Goal: Information Seeking & Learning: Learn about a topic

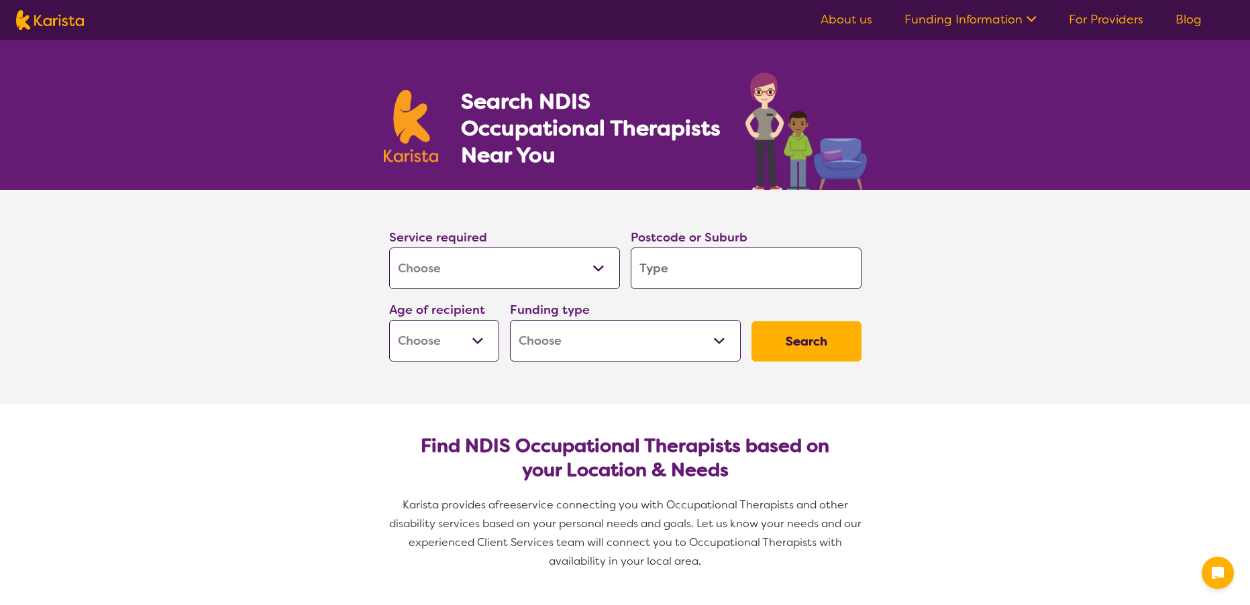
select select "[MEDICAL_DATA]"
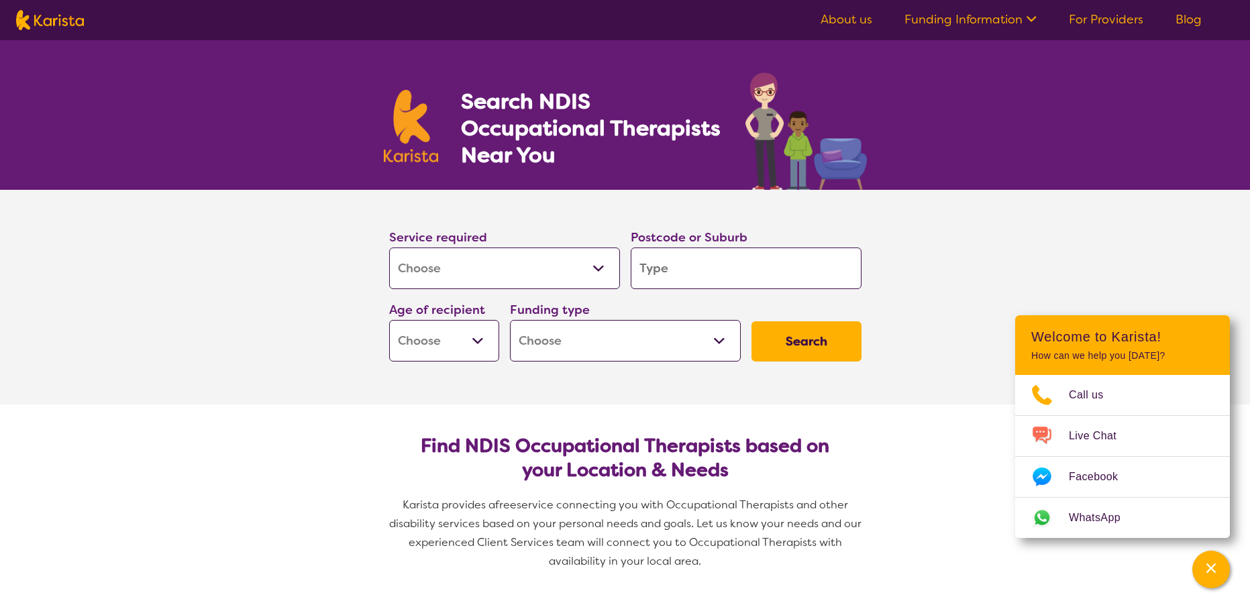
click at [684, 270] on input "search" at bounding box center [746, 269] width 231 height 42
type input "2"
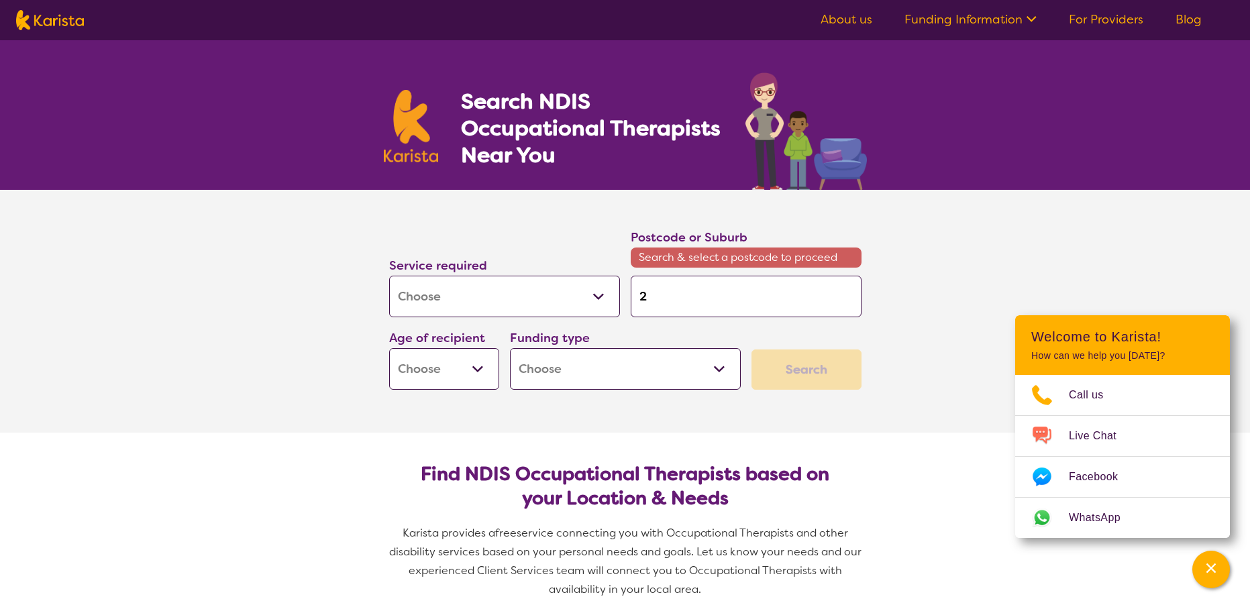
type input "21"
type input "216"
type input "2165"
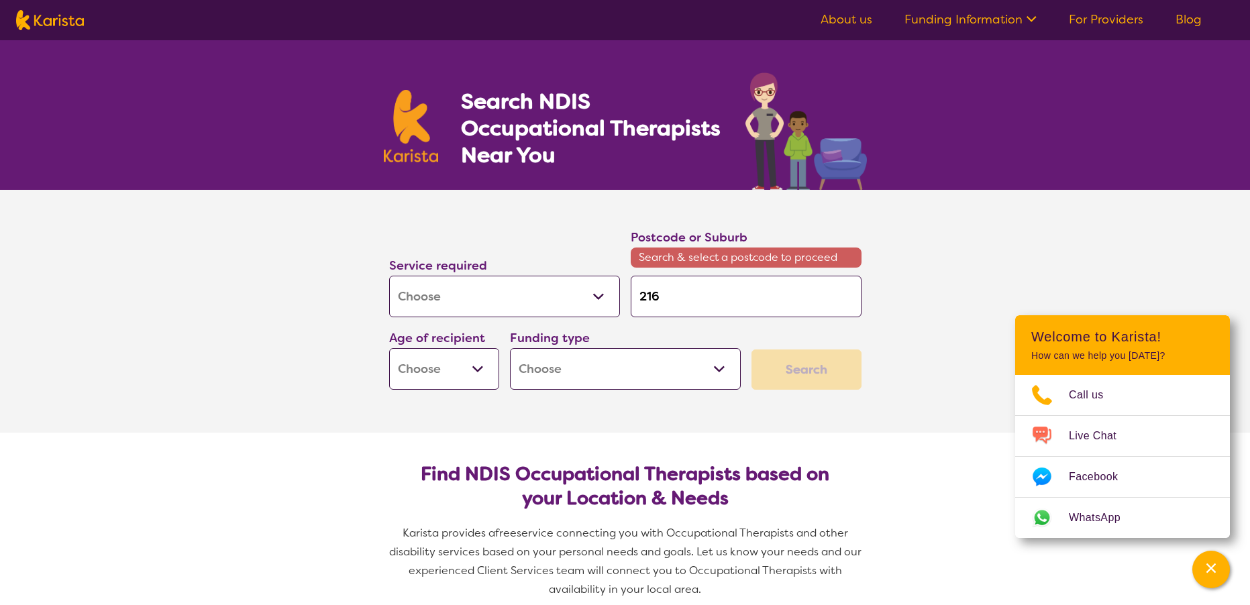
type input "2165"
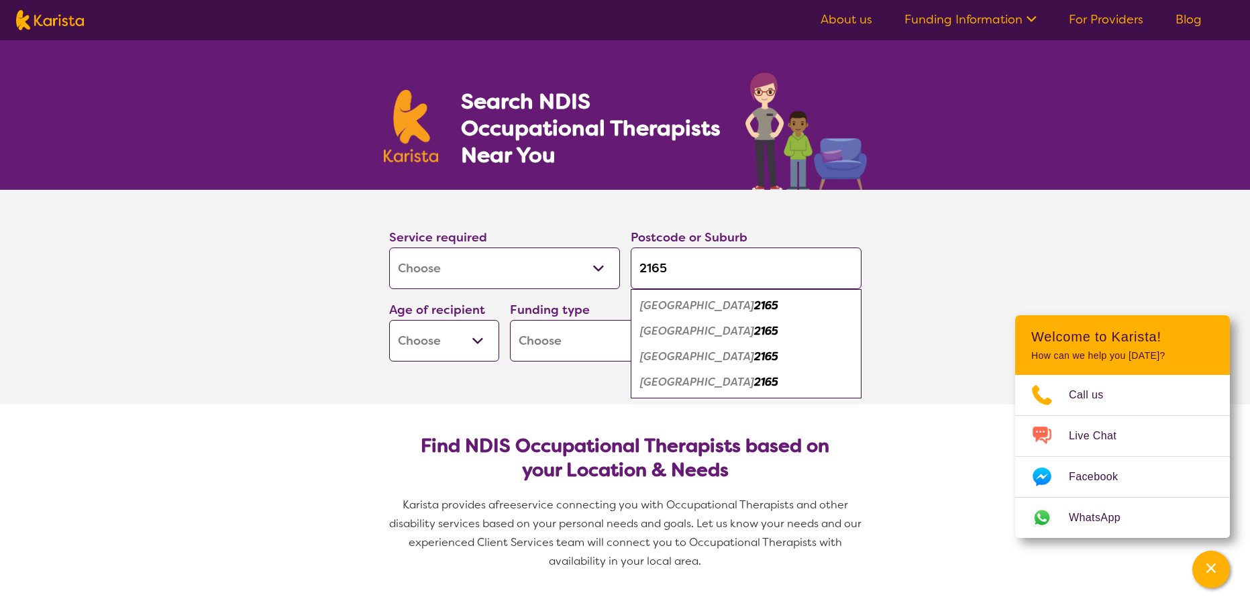
type input "2165"
click at [679, 311] on em "[GEOGRAPHIC_DATA]" at bounding box center [697, 306] width 114 height 14
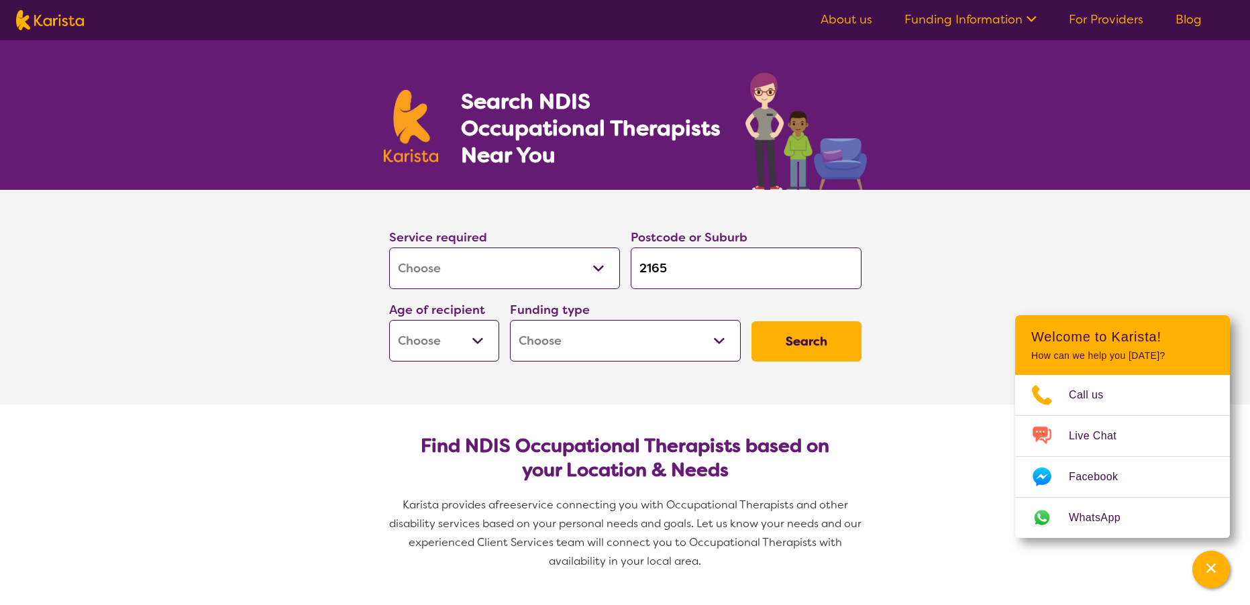
click at [477, 340] on select "Early Childhood - 0 to 9 Child - 10 to 11 Adolescent - 12 to 17 Adult - 18 to 6…" at bounding box center [444, 341] width 110 height 42
select select "AD"
click at [389, 320] on select "Early Childhood - 0 to 9 Child - 10 to 11 Adolescent - 12 to 17 Adult - 18 to 6…" at bounding box center [444, 341] width 110 height 42
select select "AD"
click at [723, 342] on select "Home Care Package (HCP) National Disability Insurance Scheme (NDIS) I don't know" at bounding box center [625, 341] width 231 height 42
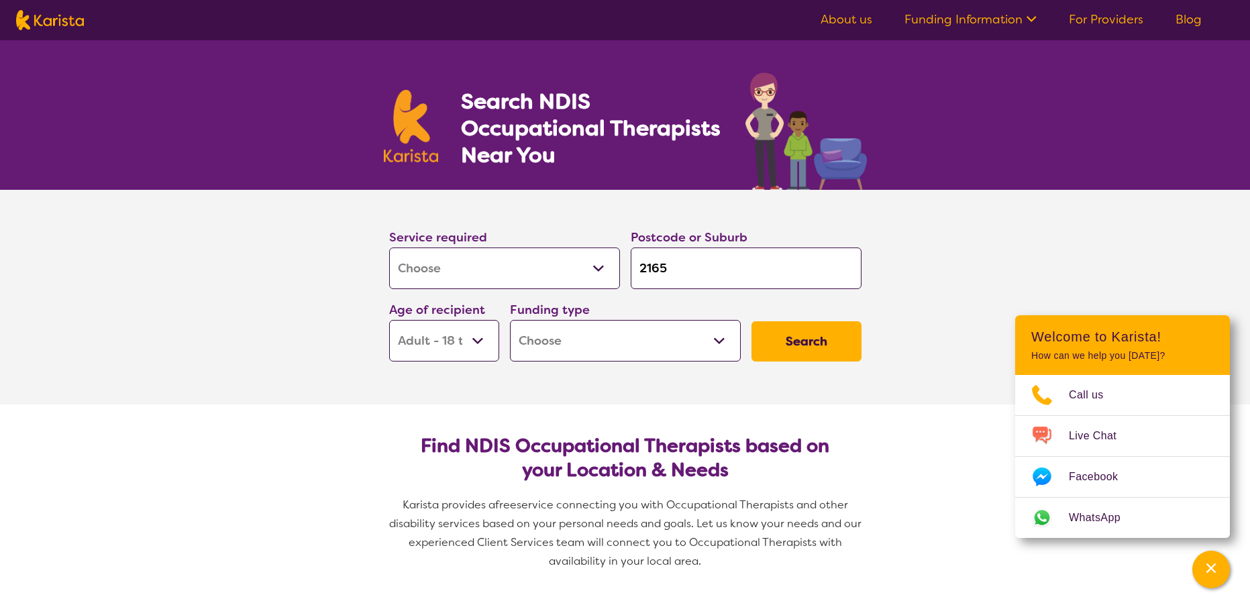
select select "i-don-t-know"
click at [510, 320] on select "Home Care Package (HCP) National Disability Insurance Scheme (NDIS) I don't know" at bounding box center [625, 341] width 231 height 42
select select "i-don-t-know"
click at [802, 338] on button "Search" at bounding box center [807, 342] width 110 height 40
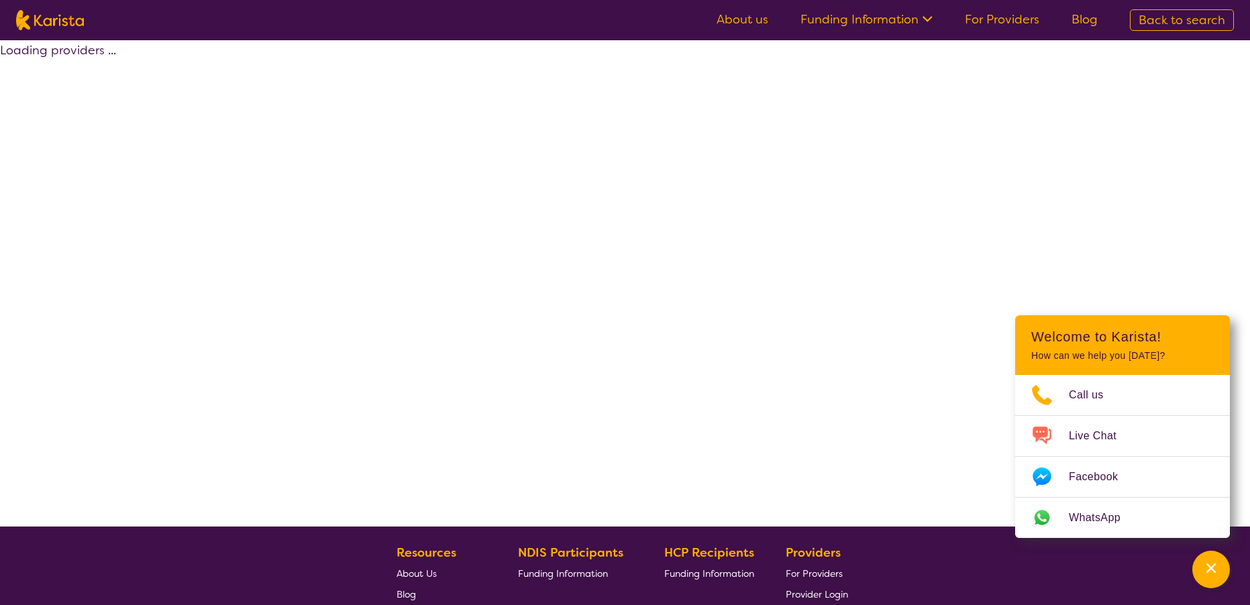
select select "[MEDICAL_DATA]"
select select "AD"
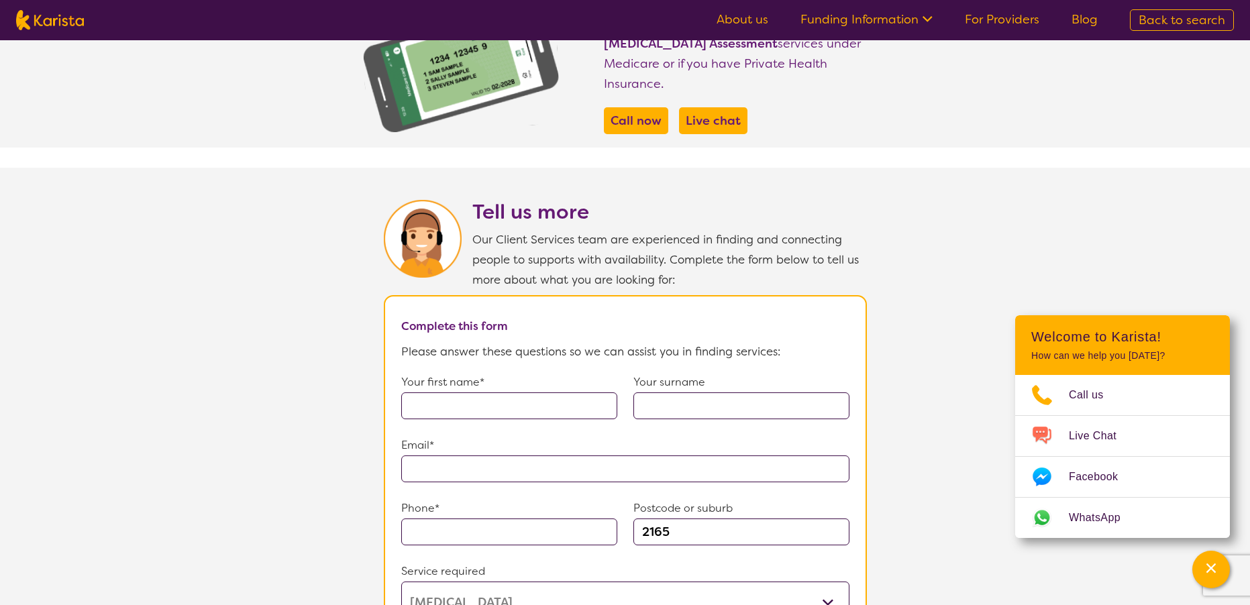
scroll to position [1007, 0]
